Goal: Task Accomplishment & Management: Complete application form

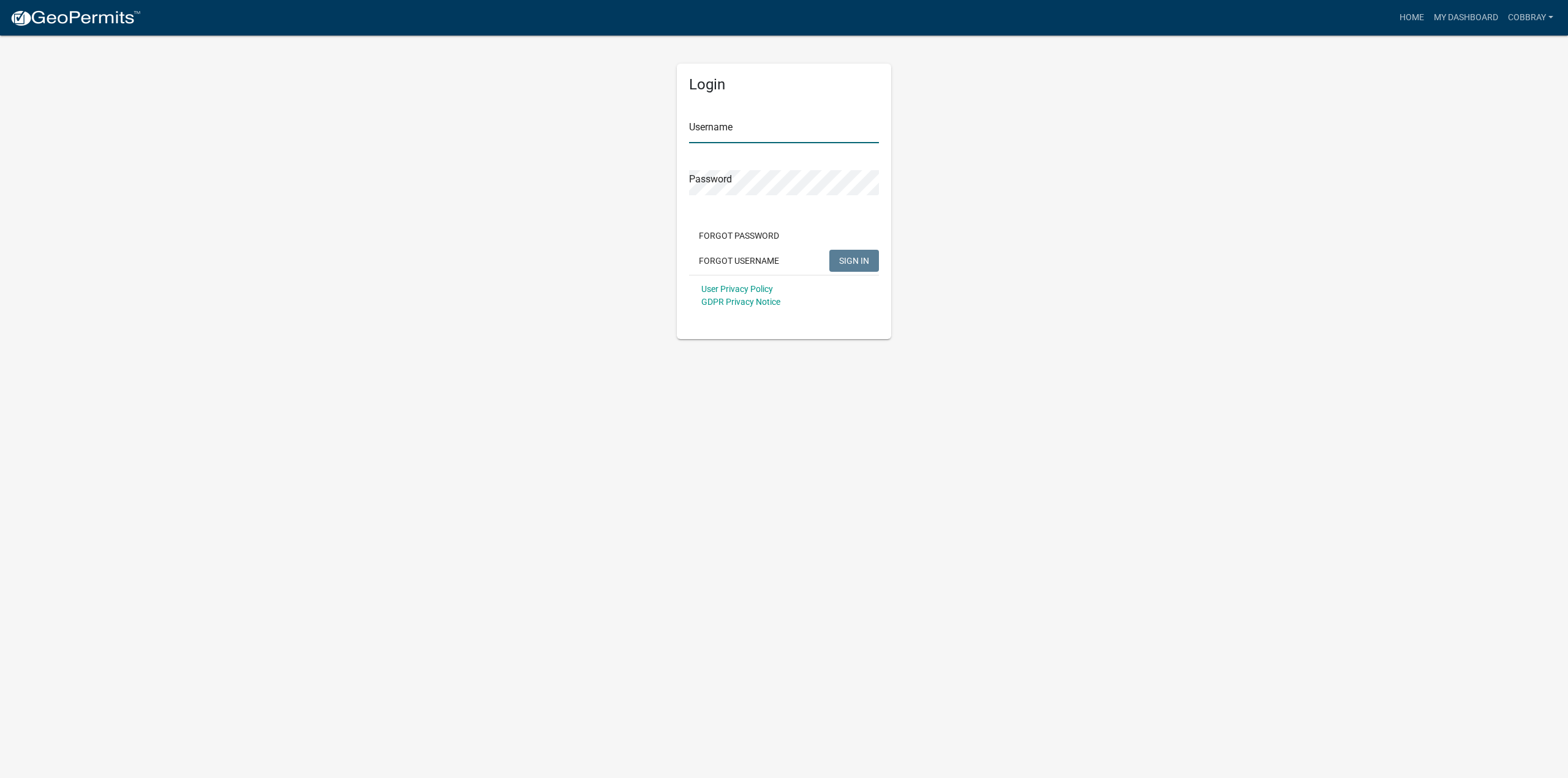
type input "cobbray"
click at [874, 259] on button "SIGN IN" at bounding box center [854, 261] width 50 height 22
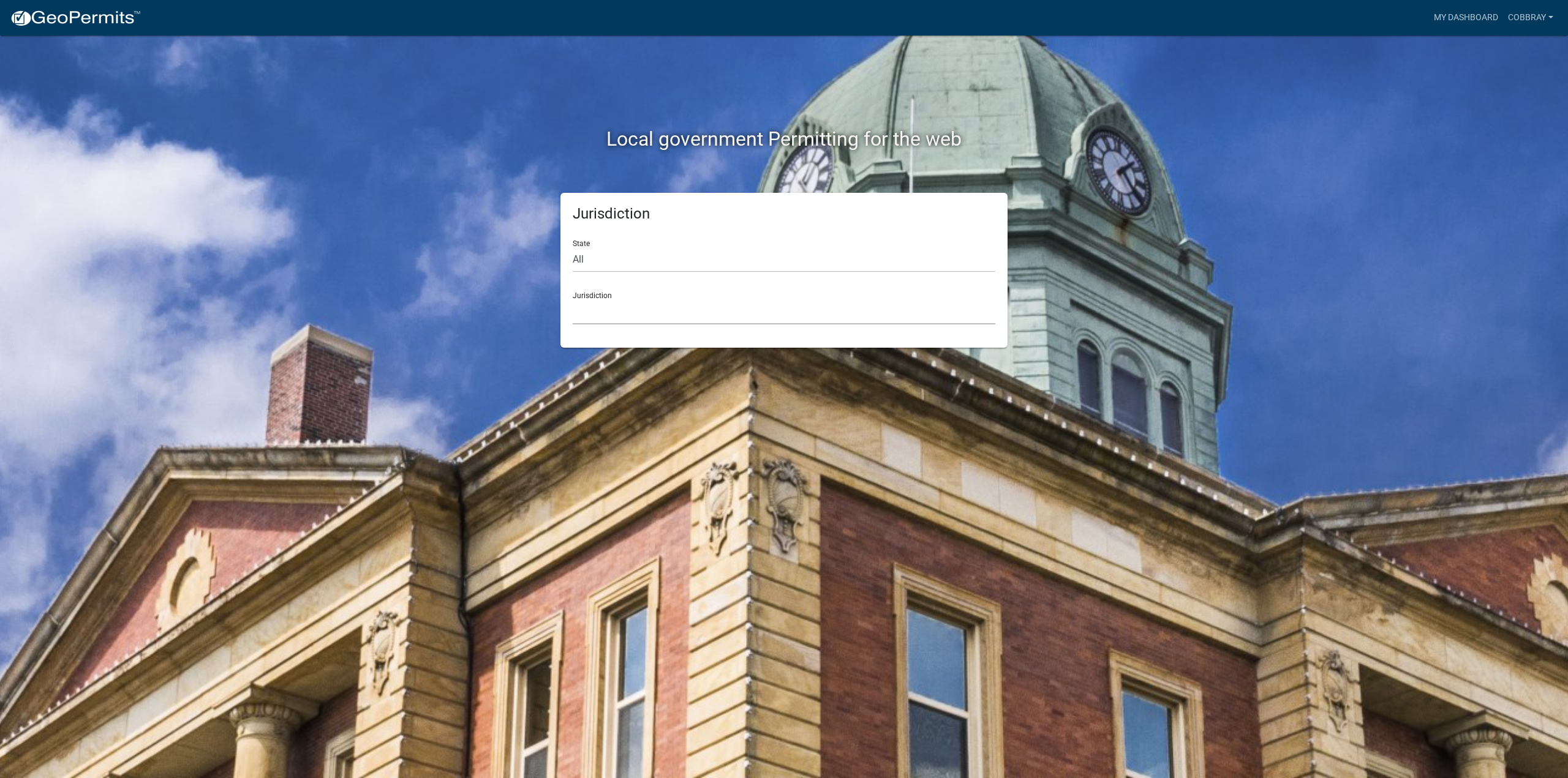
click at [677, 313] on select "[GEOGRAPHIC_DATA], [US_STATE] [GEOGRAPHIC_DATA], [US_STATE][PERSON_NAME][GEOGRA…" at bounding box center [784, 312] width 423 height 25
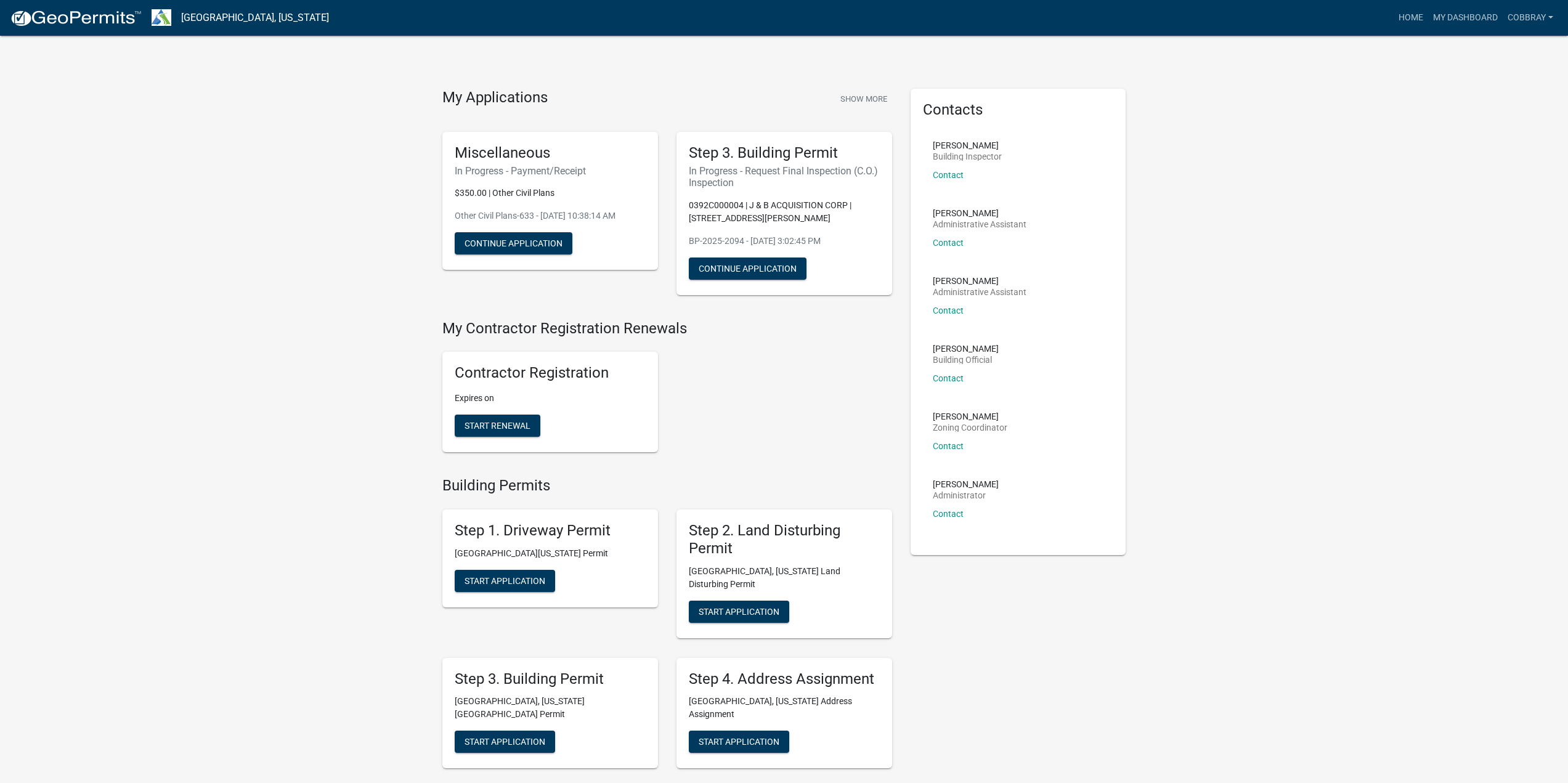
click at [779, 192] on div "Step 3. Building Permit In Progress - Request Final Inspection (C.O.) Inspectio…" at bounding box center [784, 213] width 216 height 164
click at [545, 239] on button "Continue Application" at bounding box center [513, 244] width 118 height 22
click at [759, 270] on button "Continue Application" at bounding box center [747, 268] width 118 height 22
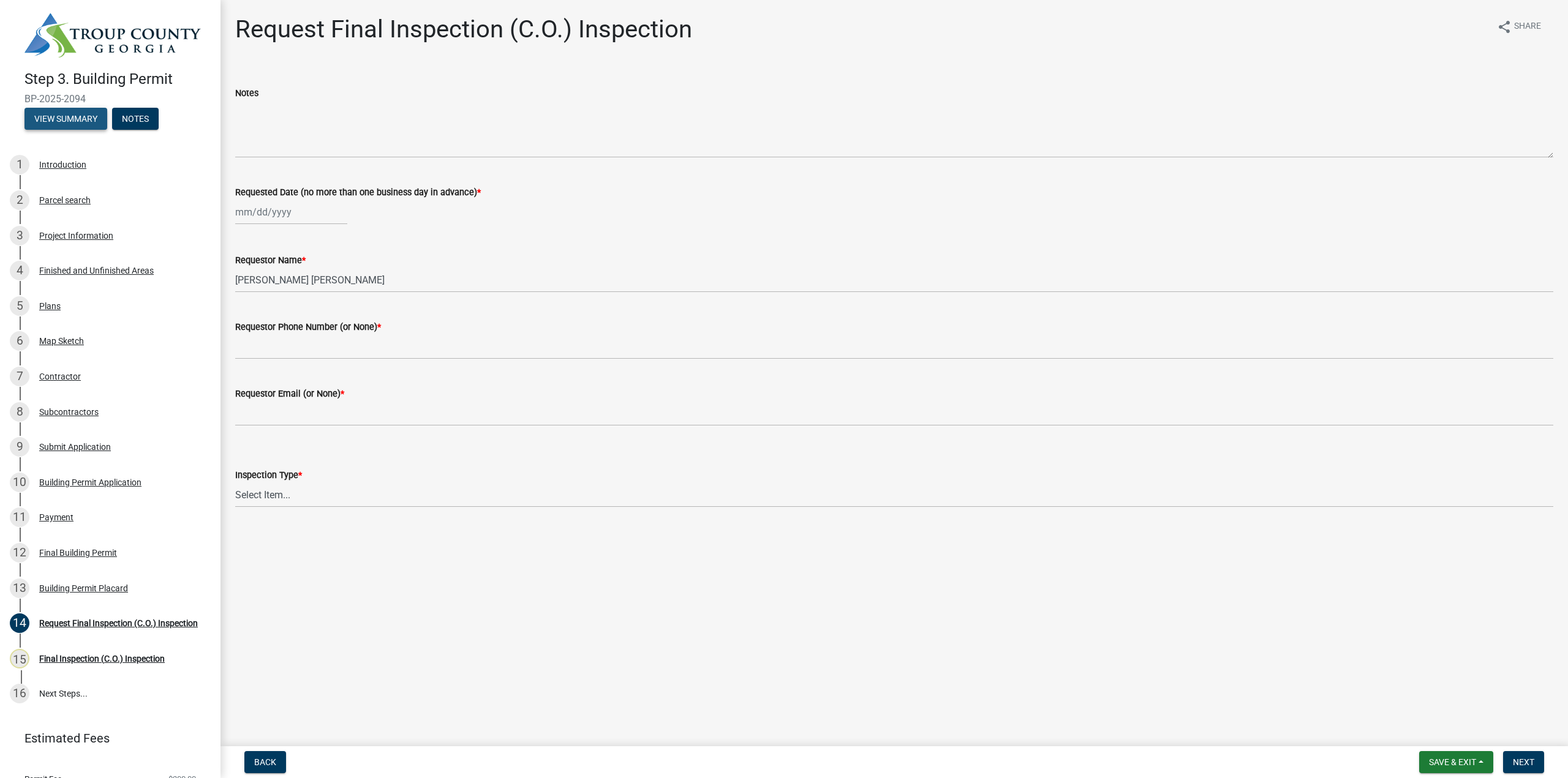
click at [69, 117] on button "View Summary" at bounding box center [66, 118] width 83 height 22
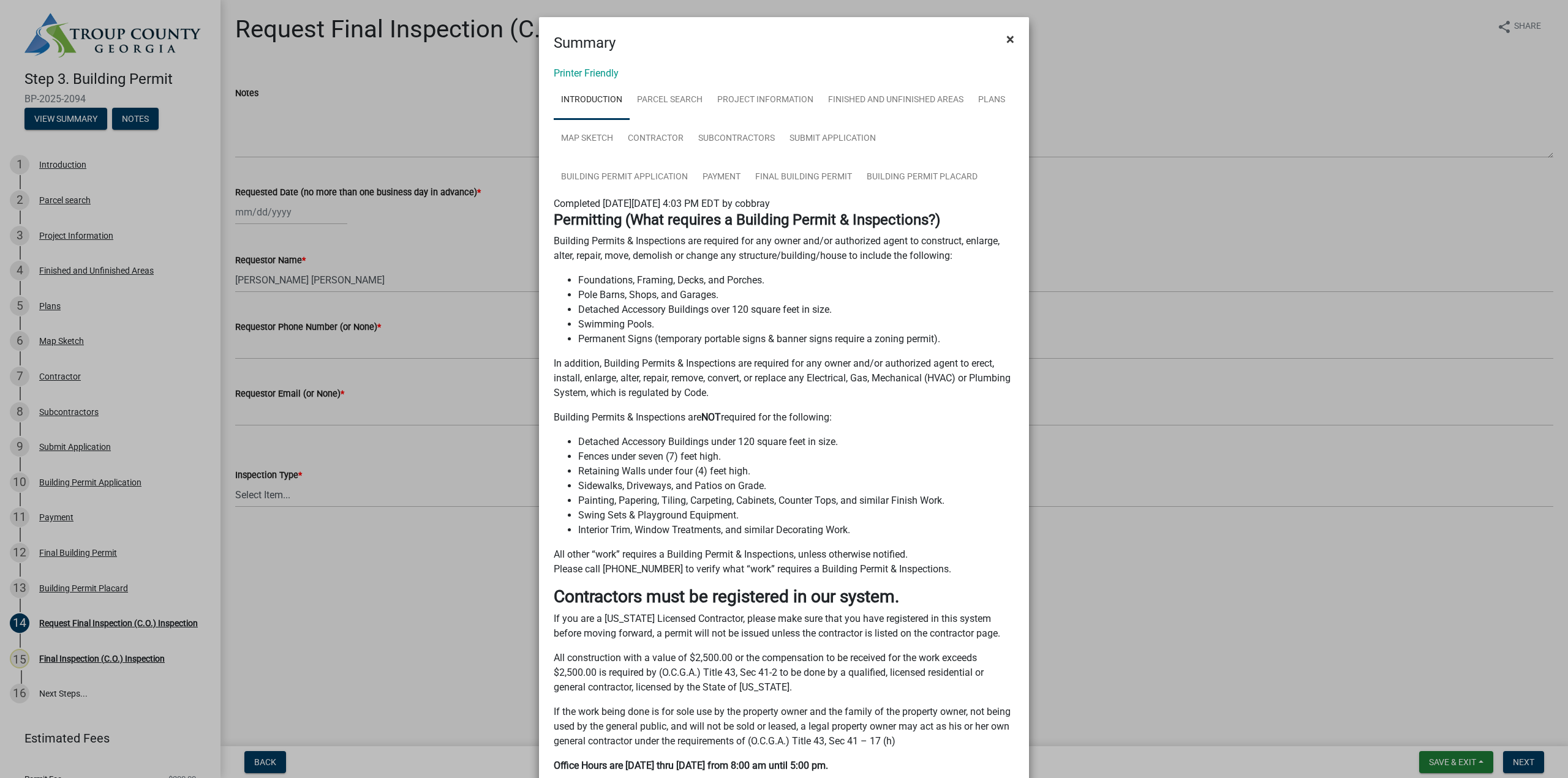
click at [1008, 36] on span "×" at bounding box center [1010, 39] width 8 height 17
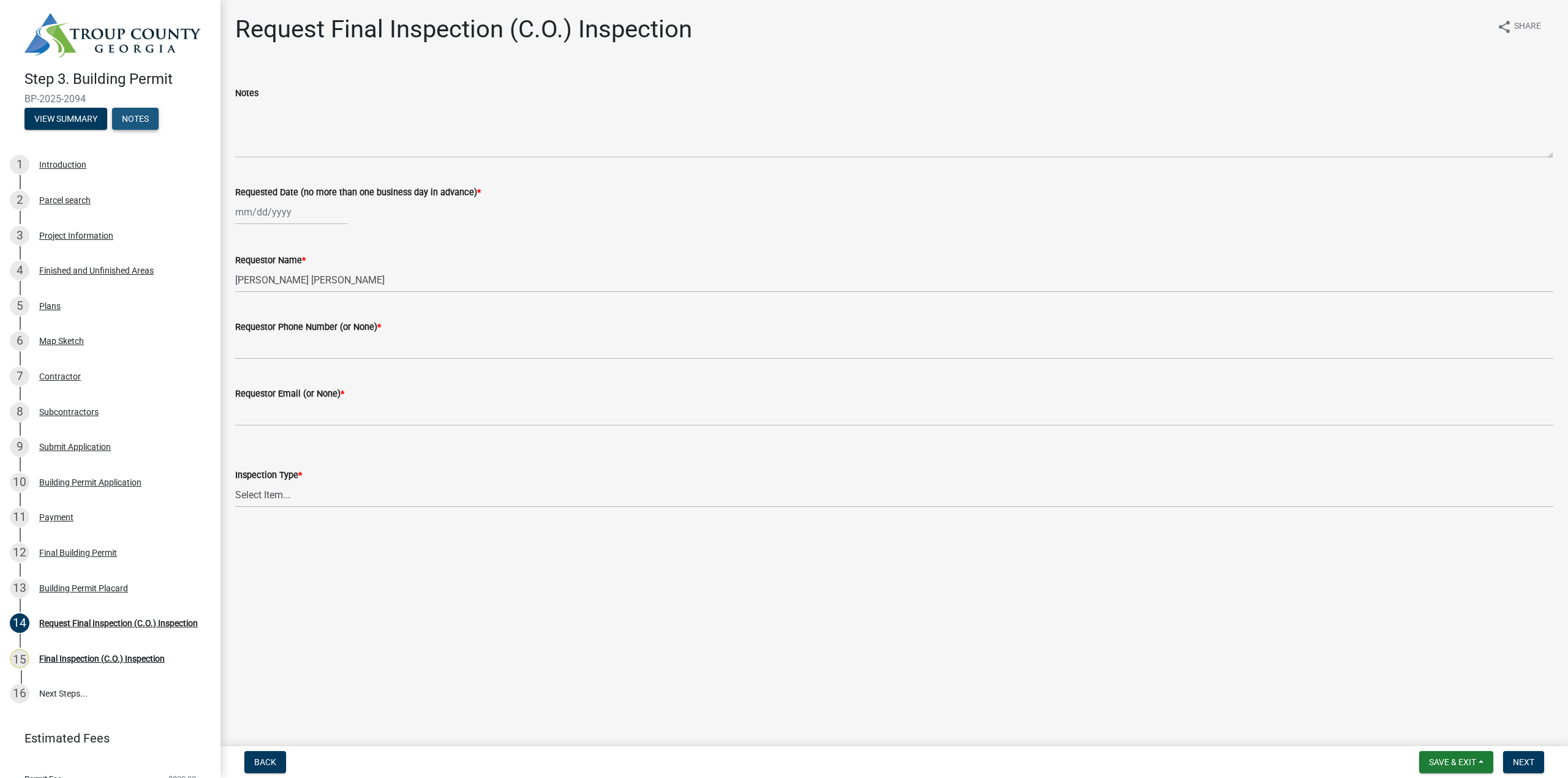
click at [138, 111] on button "Notes" at bounding box center [135, 118] width 47 height 22
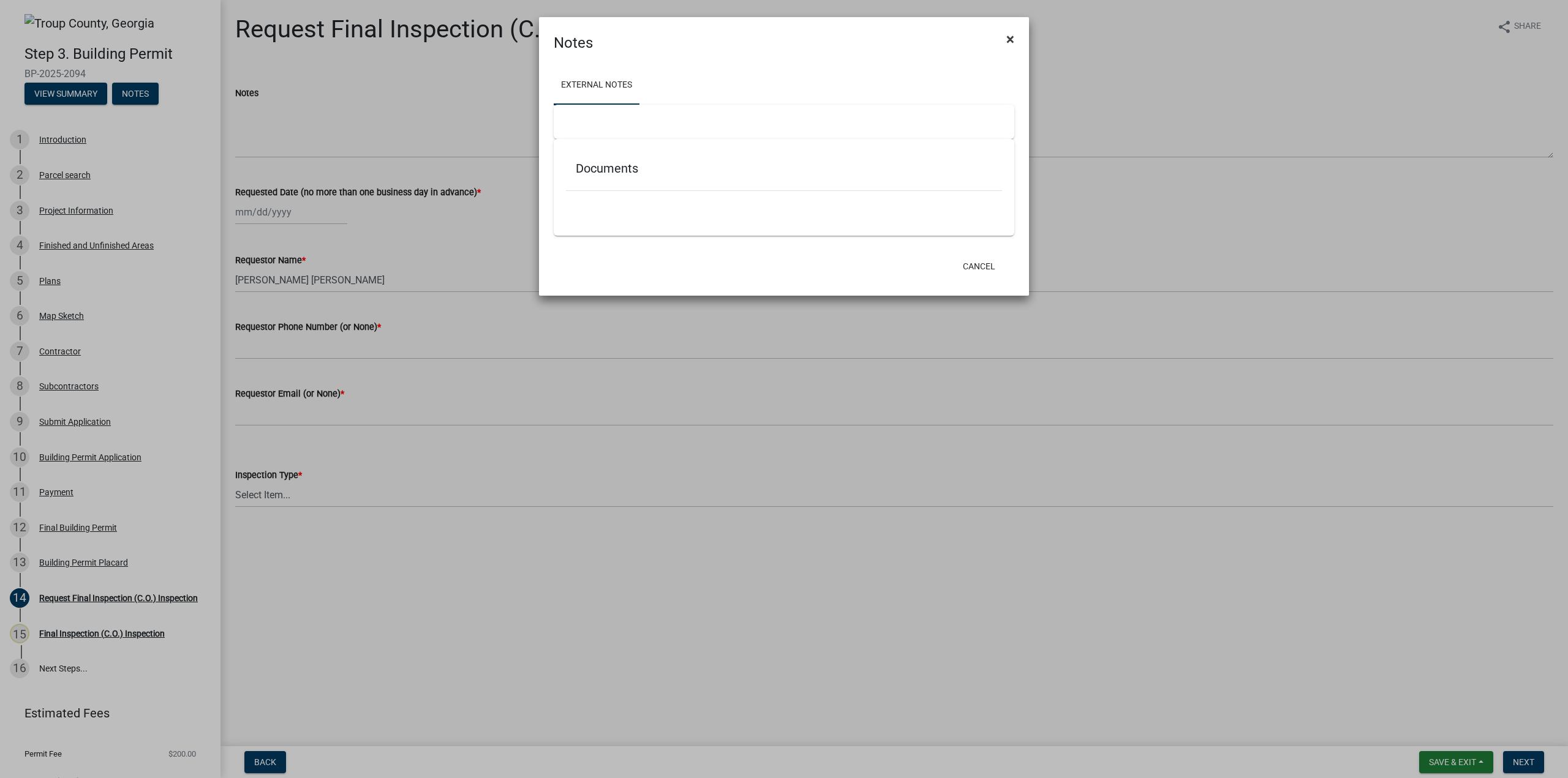
click at [1012, 37] on span "×" at bounding box center [1010, 39] width 8 height 17
